Goal: Check status

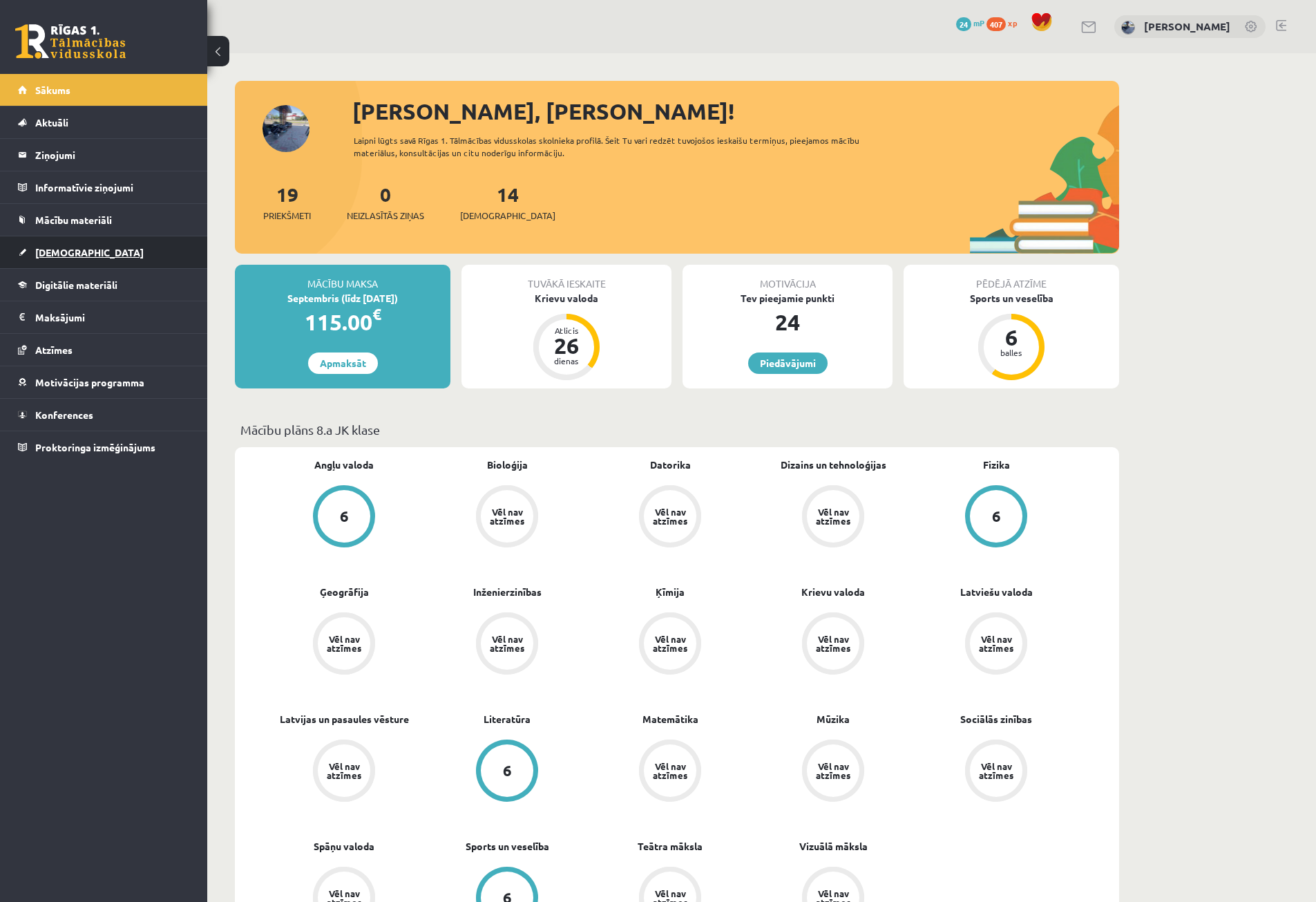
click at [59, 252] on span "[DEMOGRAPHIC_DATA]" at bounding box center [89, 252] width 108 height 13
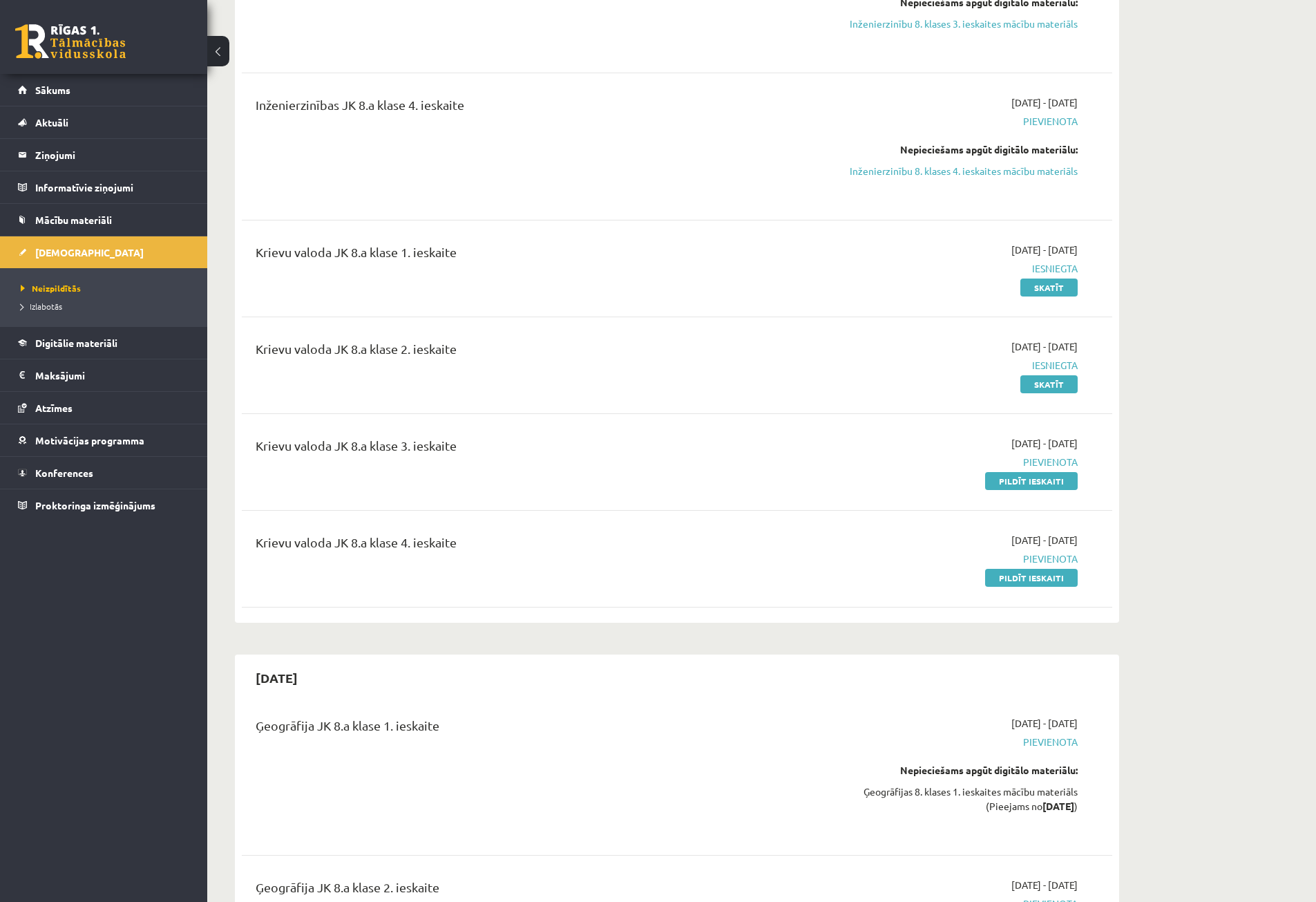
scroll to position [1589, 0]
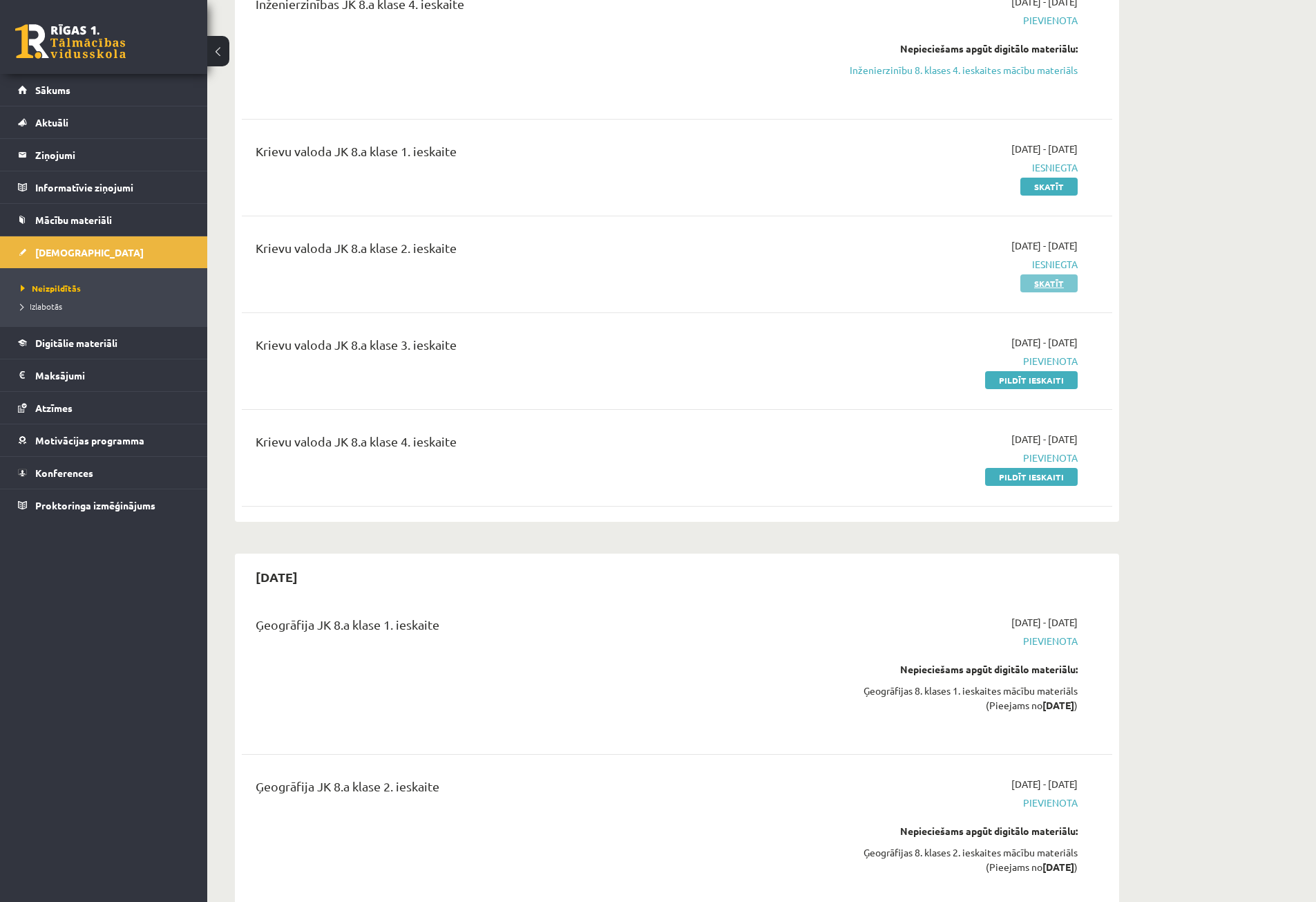
click at [1047, 283] on link "Skatīt" at bounding box center [1049, 283] width 57 height 18
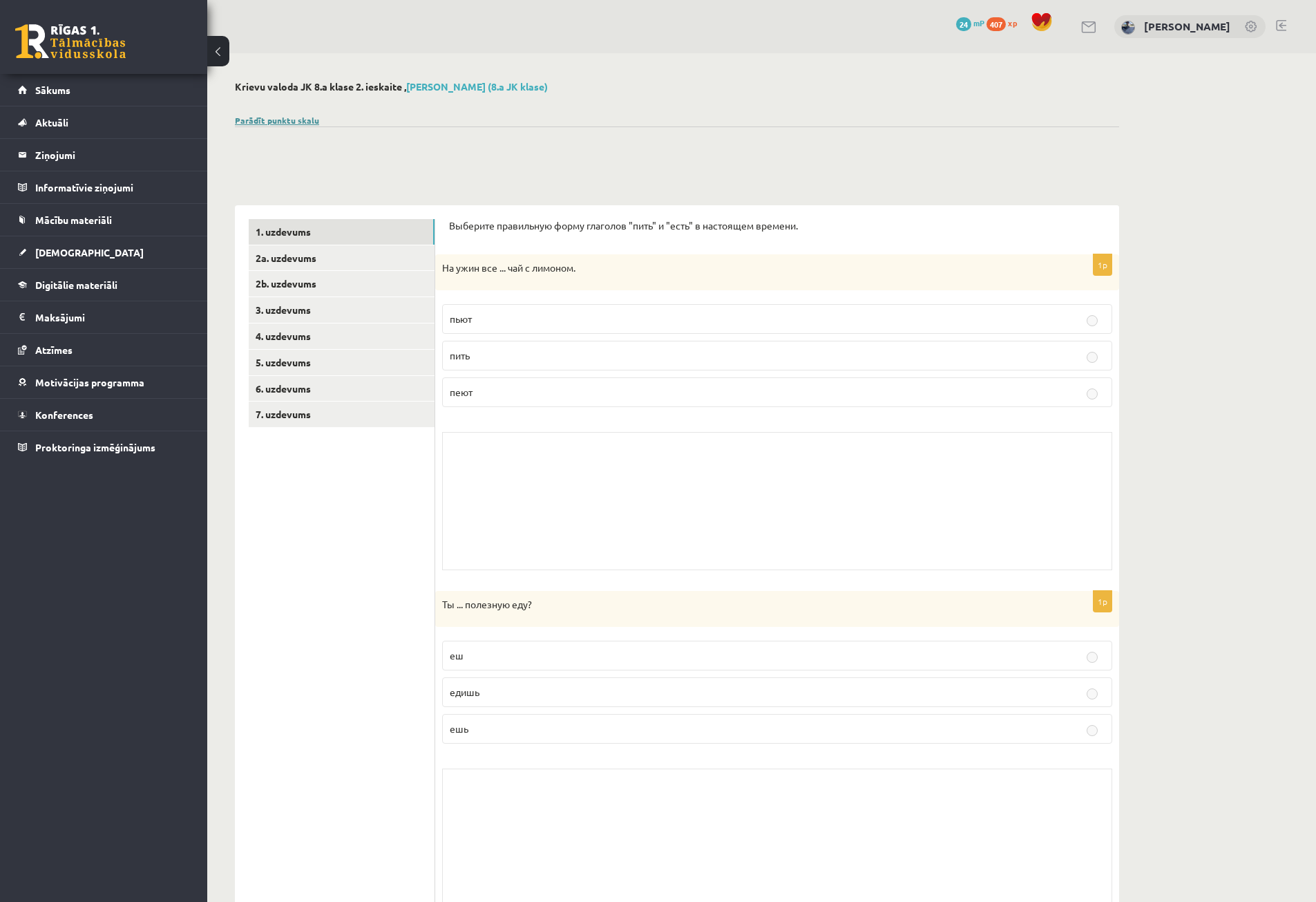
click at [283, 117] on link "Parādīt punktu skalu" at bounding box center [277, 120] width 84 height 11
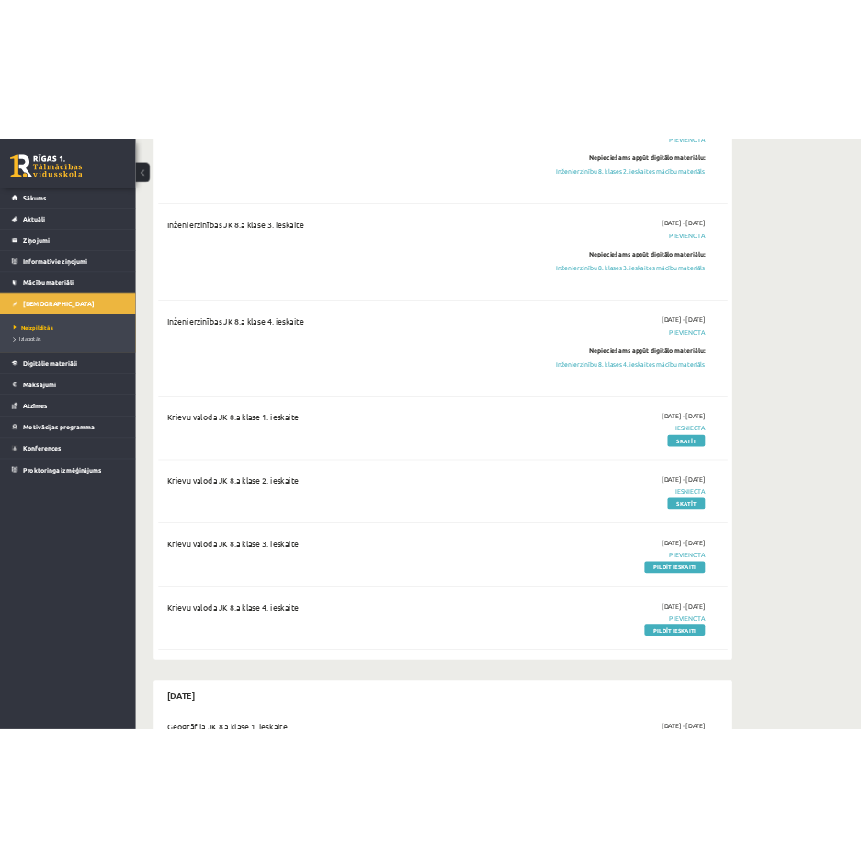
scroll to position [1836, 0]
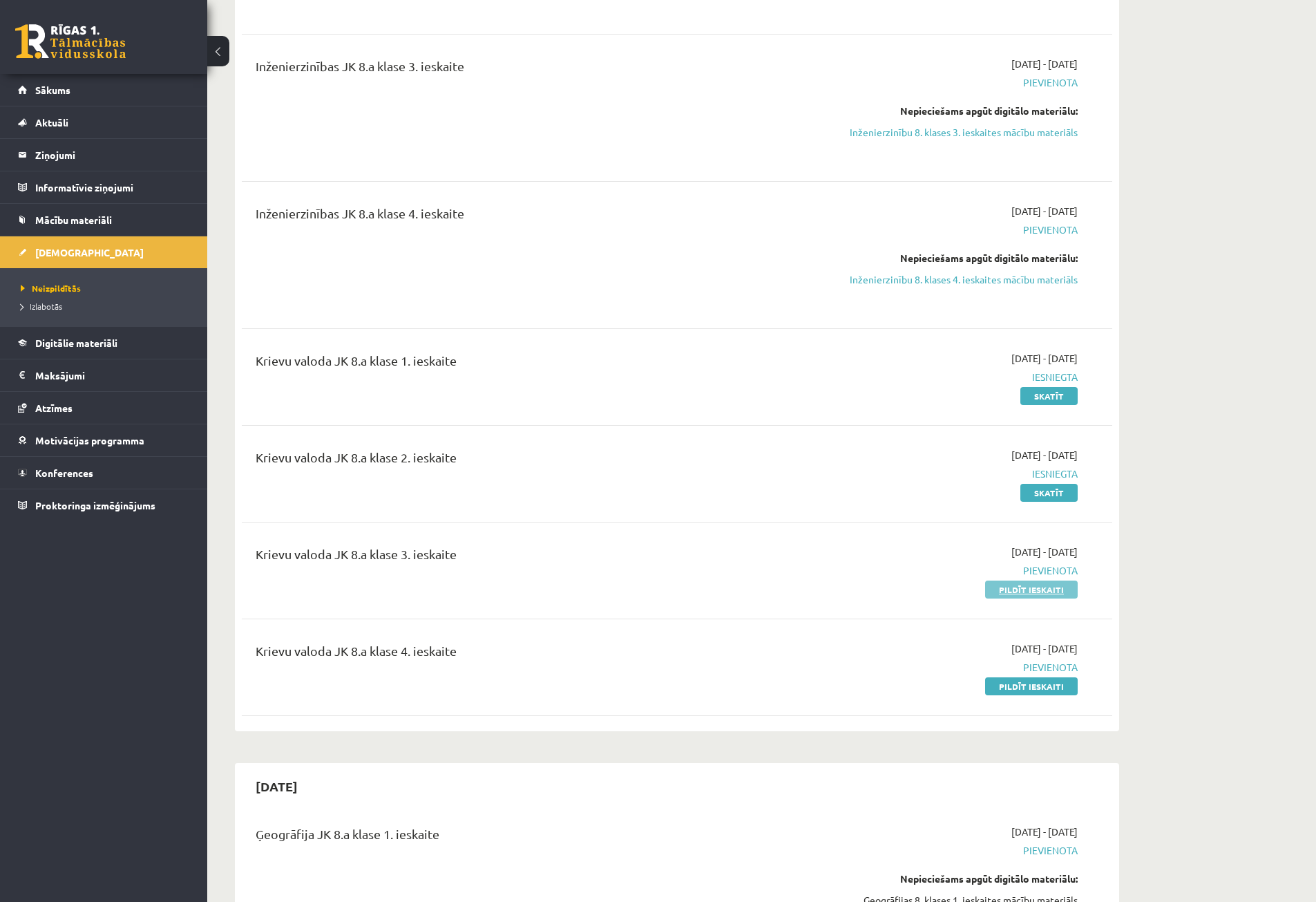
click at [1029, 593] on link "Pildīt ieskaiti" at bounding box center [1031, 589] width 92 height 18
